Goal: Transaction & Acquisition: Download file/media

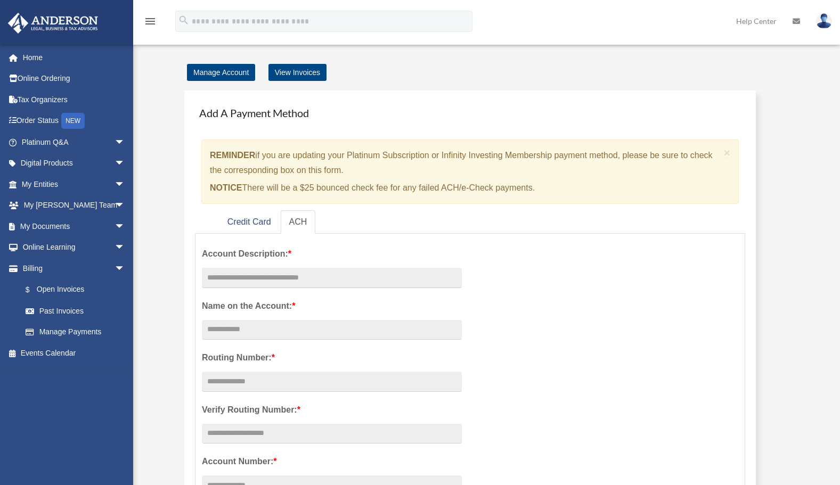
scroll to position [102, 0]
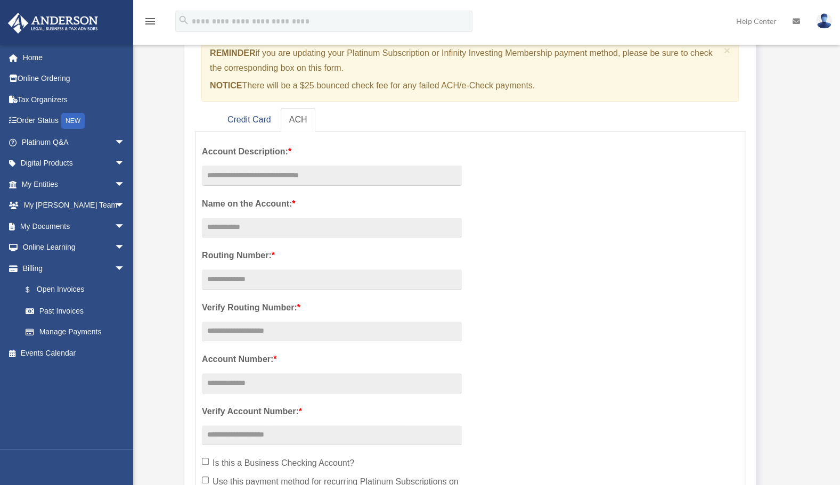
click at [48, 223] on link "My Documents arrow_drop_down" at bounding box center [74, 226] width 134 height 21
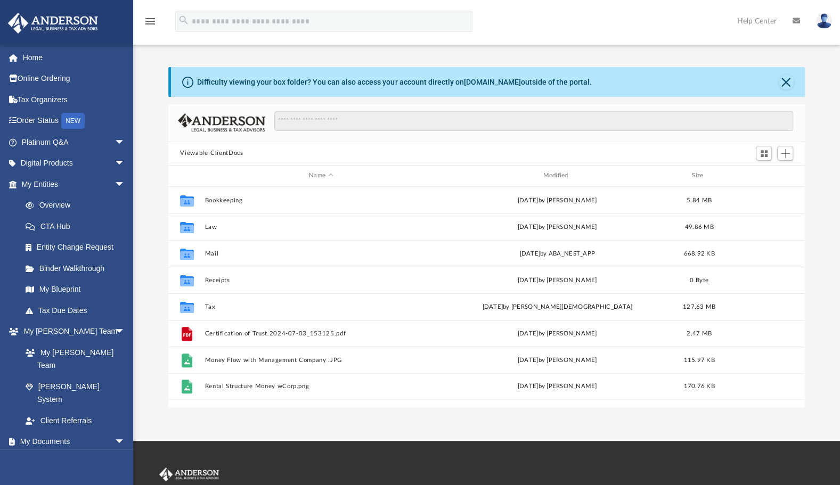
scroll to position [234, 627]
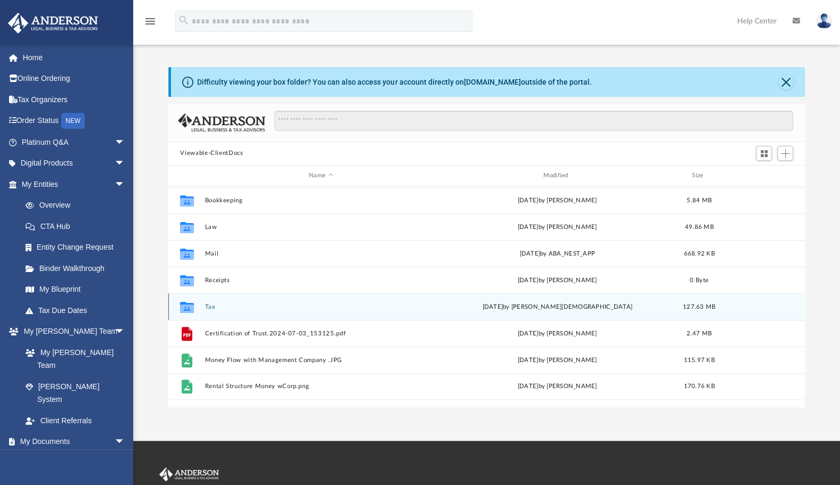
click at [214, 311] on div "Collaborated Folder Tax today by Oshee Jain 127.63 MB" at bounding box center [486, 306] width 636 height 27
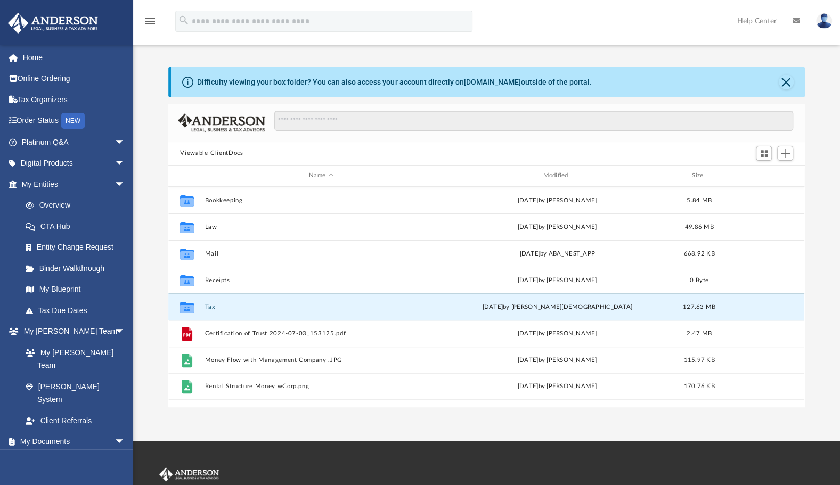
click at [209, 305] on button "Tax" at bounding box center [321, 307] width 232 height 7
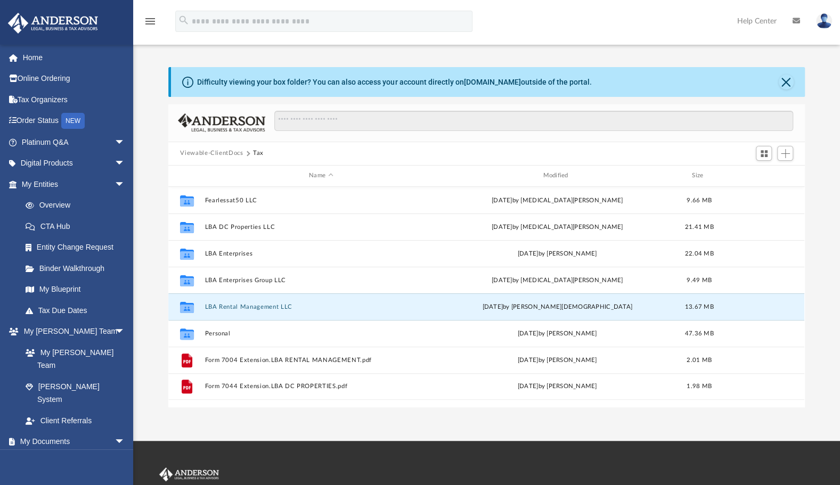
click at [209, 305] on button "LBA Rental Management LLC" at bounding box center [321, 307] width 232 height 7
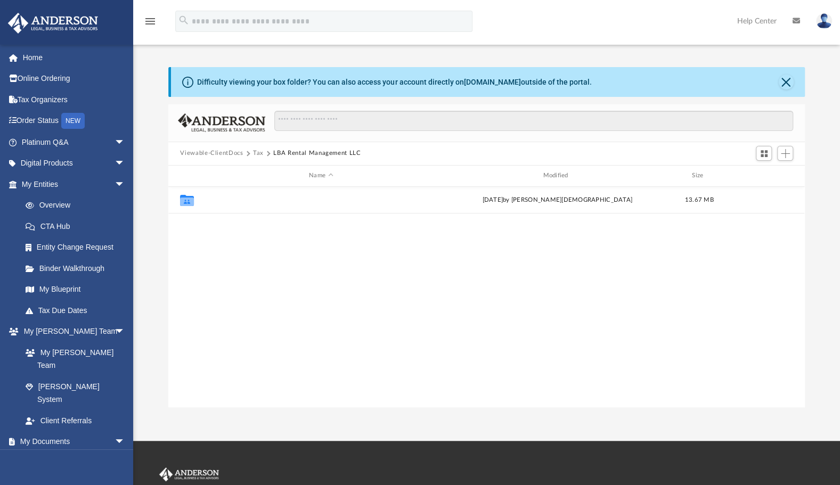
click at [215, 198] on button "2024" at bounding box center [321, 199] width 232 height 7
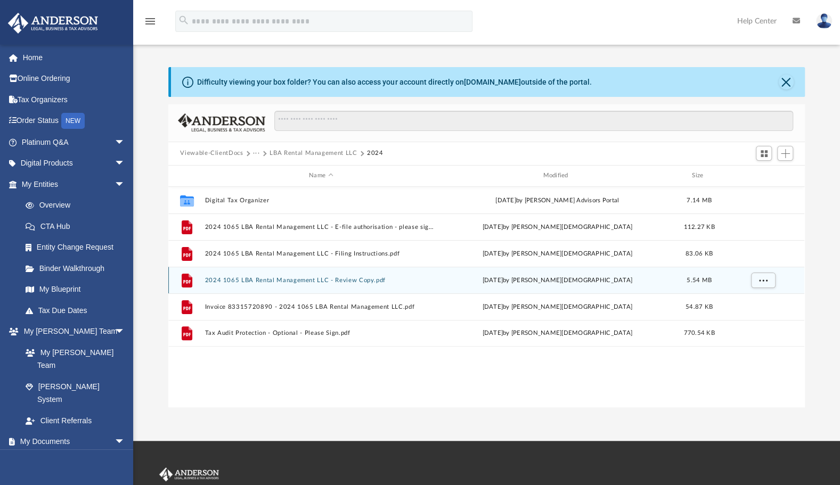
click at [297, 275] on div "File 2024 1065 LBA Rental Management LLC - Review Copy.pdf today by Oshee Jain …" at bounding box center [486, 280] width 636 height 27
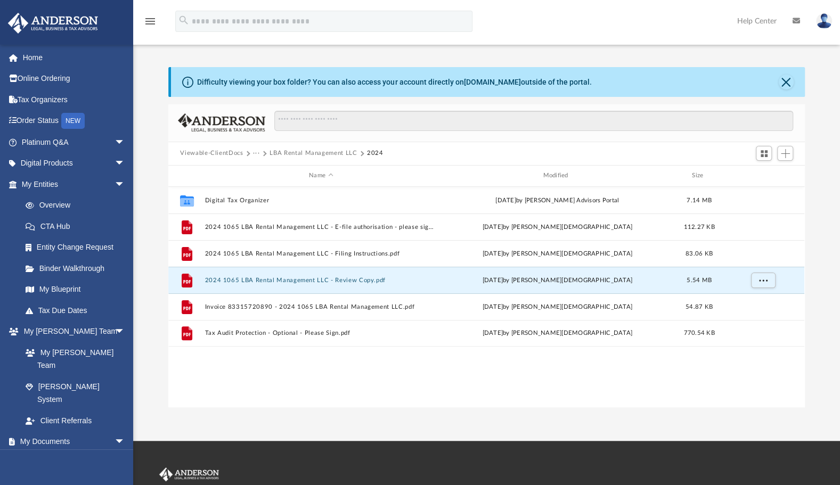
click at [296, 280] on button "2024 1065 LBA Rental Management LLC - Review Copy.pdf" at bounding box center [321, 280] width 232 height 7
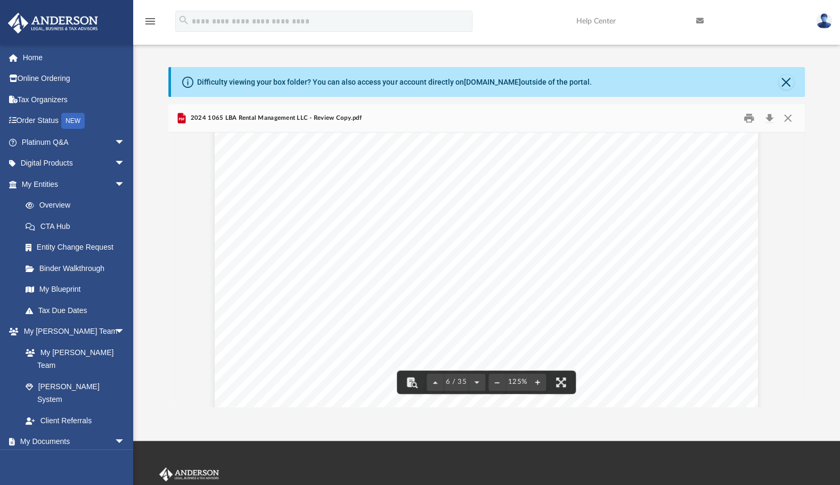
scroll to position [3648, 0]
